Goal: Obtain resource: Download file/media

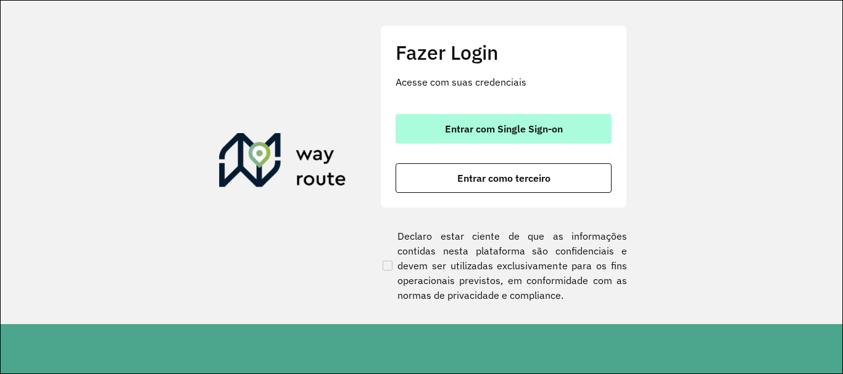
click at [540, 124] on span "Entrar com Single Sign-on" at bounding box center [504, 129] width 118 height 10
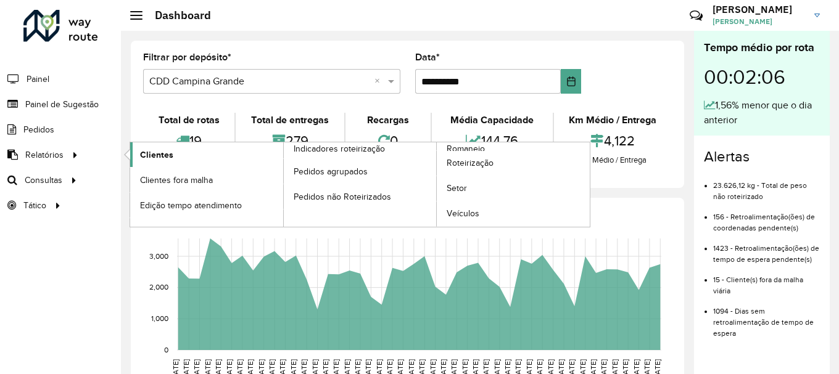
click at [191, 160] on link "Clientes" at bounding box center [206, 154] width 153 height 25
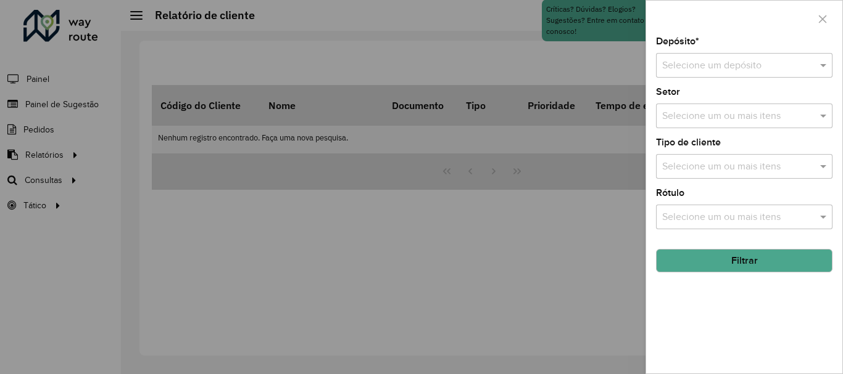
click at [805, 65] on div at bounding box center [744, 65] width 176 height 15
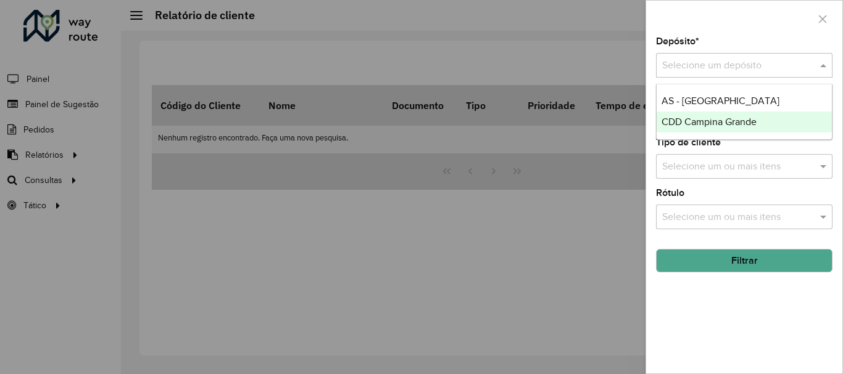
click at [758, 121] on div "CDD Campina Grande" at bounding box center [743, 122] width 175 height 21
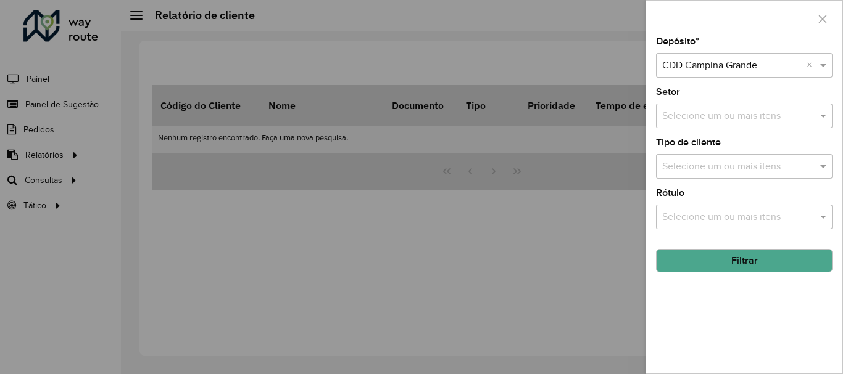
click at [755, 118] on input "text" at bounding box center [738, 116] width 158 height 15
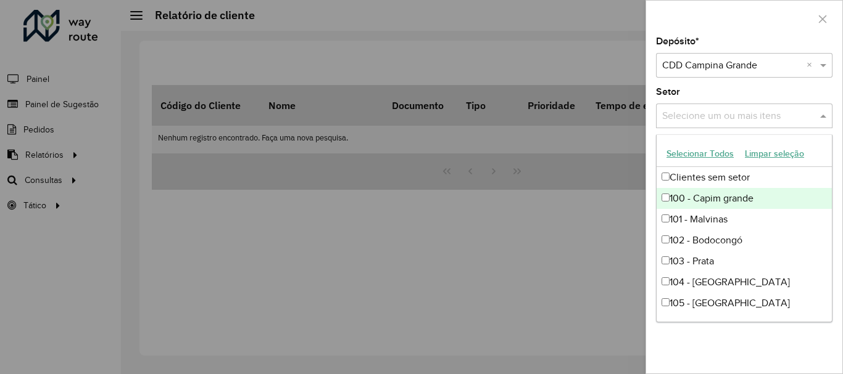
click at [709, 95] on div "Setor Selecione um ou mais itens" at bounding box center [744, 108] width 176 height 41
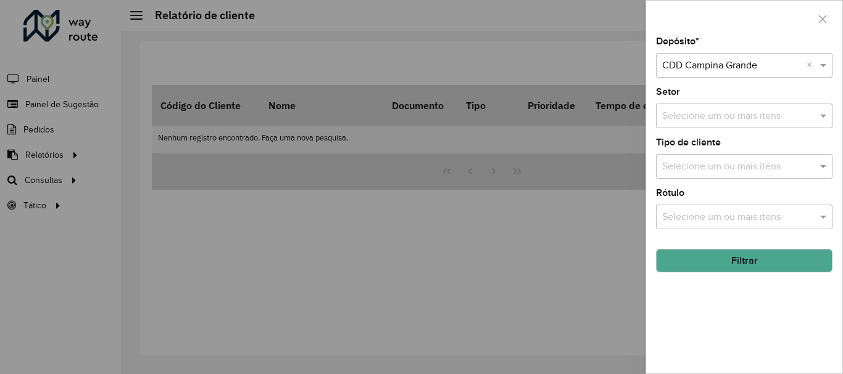
click at [707, 257] on button "Filtrar" at bounding box center [744, 260] width 176 height 23
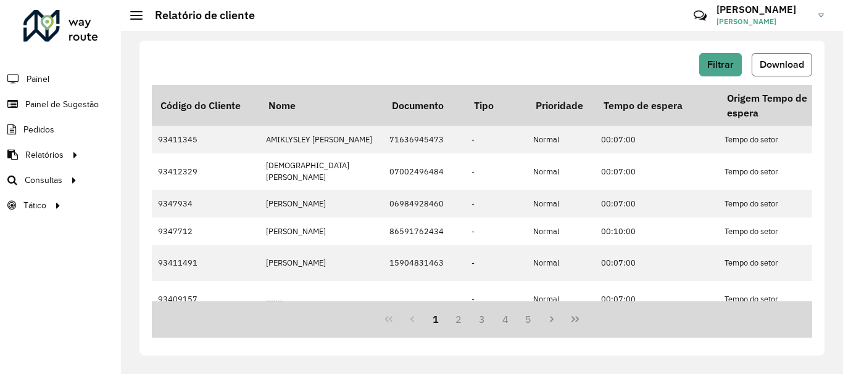
click at [785, 64] on span "Download" at bounding box center [781, 64] width 44 height 10
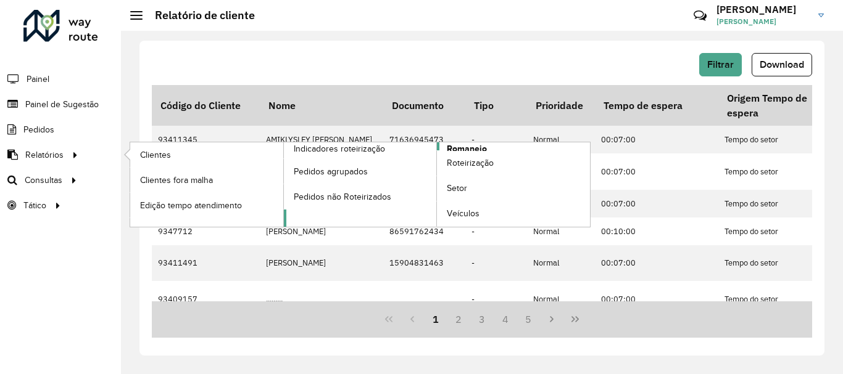
click at [484, 145] on span "Romaneio" at bounding box center [467, 148] width 40 height 13
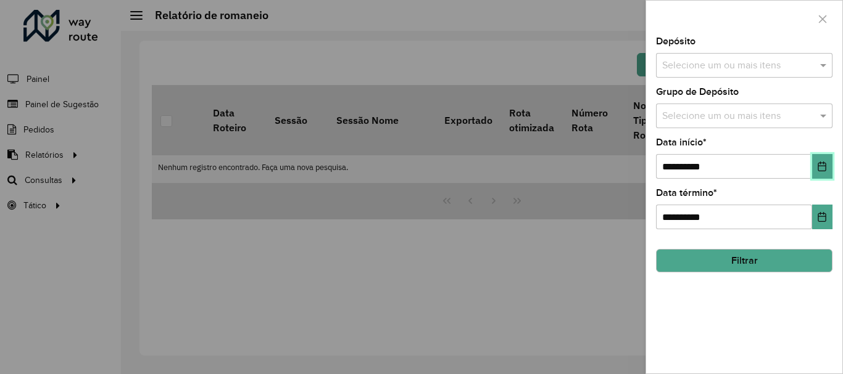
click at [829, 167] on button "Choose Date" at bounding box center [822, 166] width 20 height 25
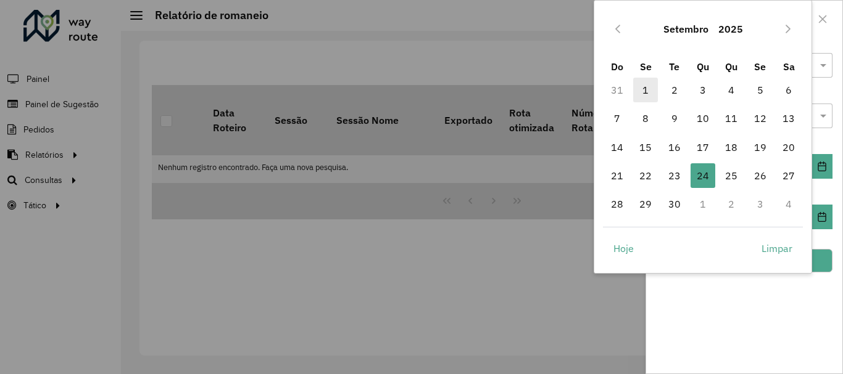
click at [643, 91] on span "1" at bounding box center [645, 90] width 25 height 25
type input "**********"
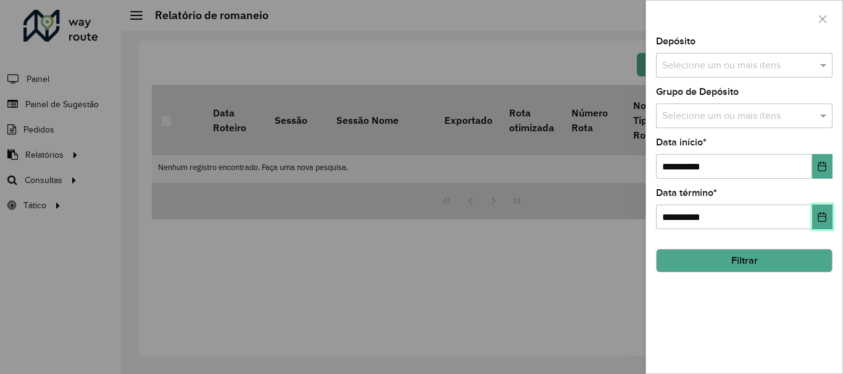
click at [820, 221] on icon "Choose Date" at bounding box center [822, 217] width 10 height 10
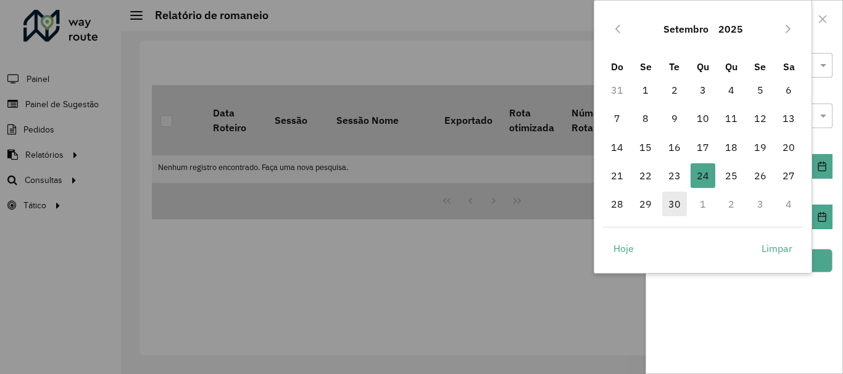
click at [678, 205] on span "30" at bounding box center [674, 204] width 25 height 25
type input "**********"
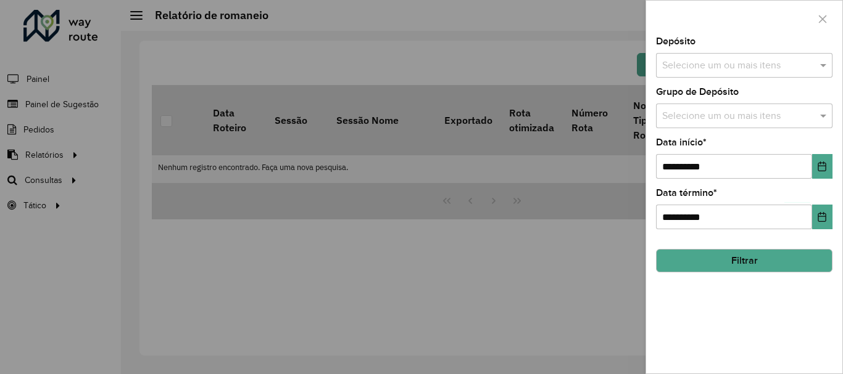
click at [814, 257] on button "Filtrar" at bounding box center [744, 260] width 176 height 23
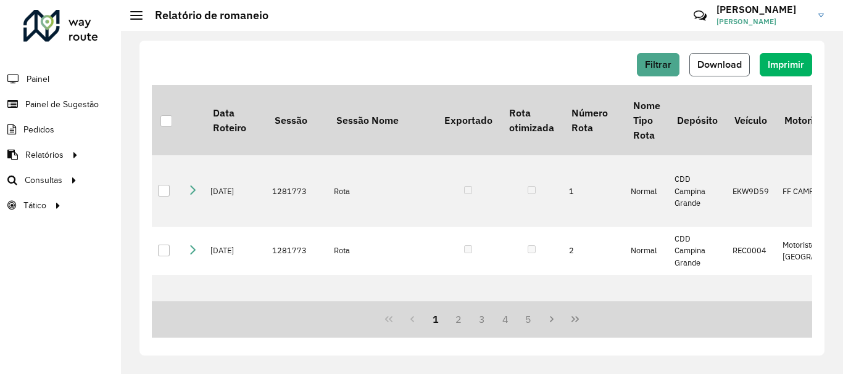
click at [709, 72] on button "Download" at bounding box center [719, 64] width 60 height 23
